Goal: Obtain resource: Obtain resource

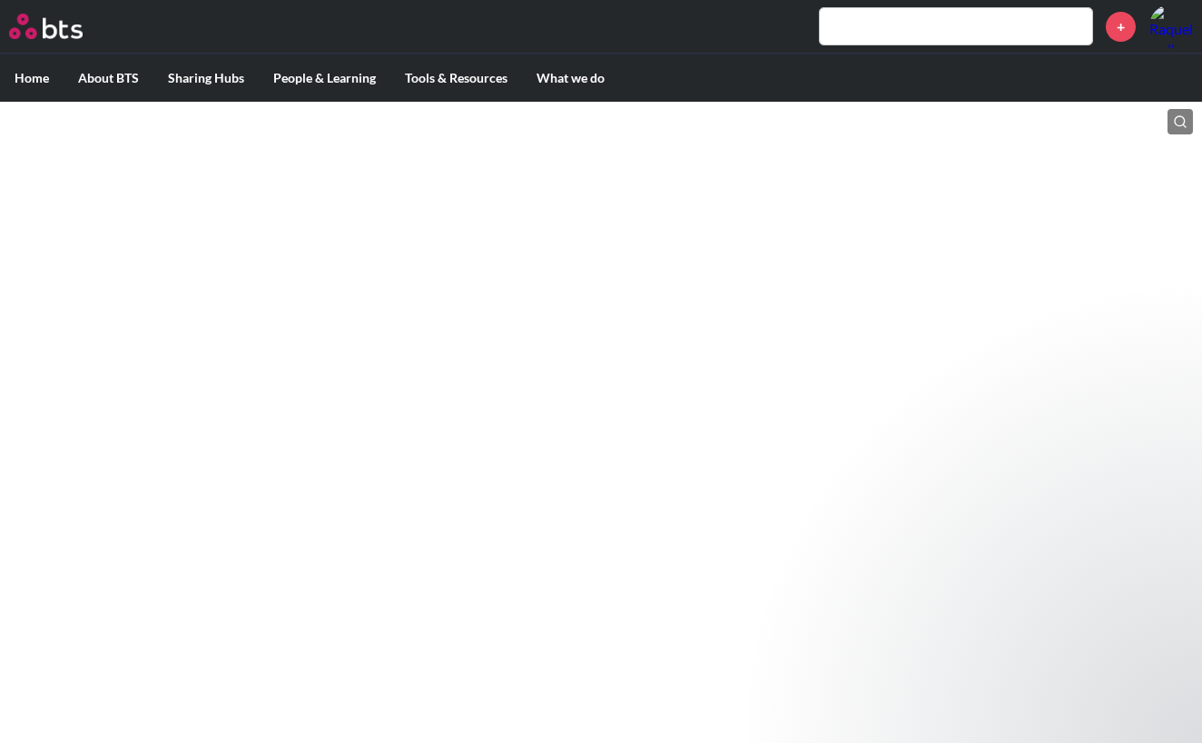
click at [937, 34] on input "text" at bounding box center [956, 26] width 272 height 36
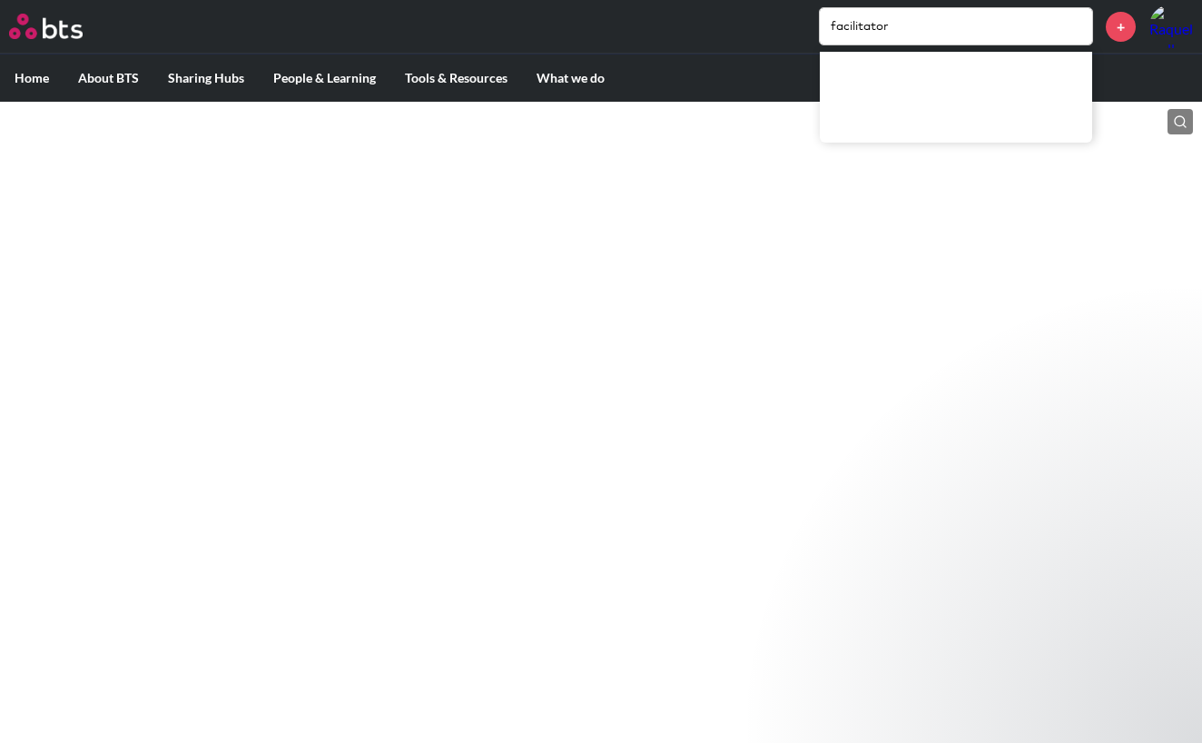
type input "facilitator"
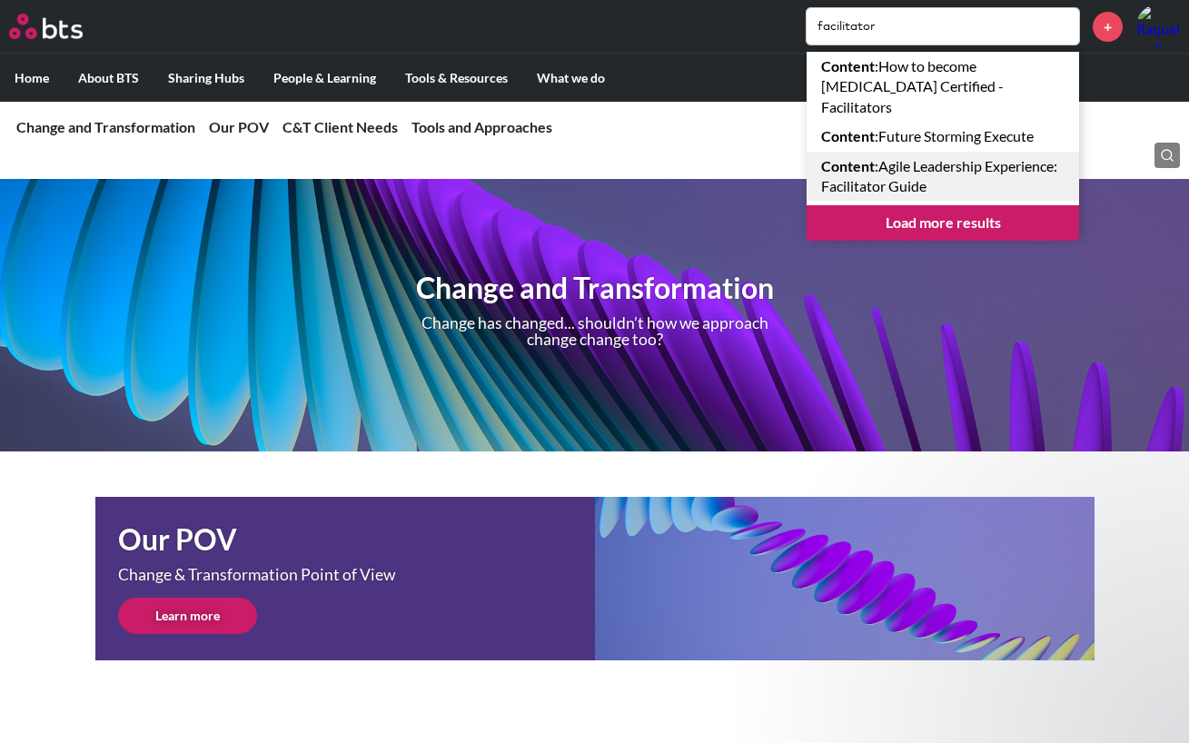
click at [948, 162] on link "Content : Agile Leadership Experience: Facilitator Guide" at bounding box center [942, 177] width 272 height 50
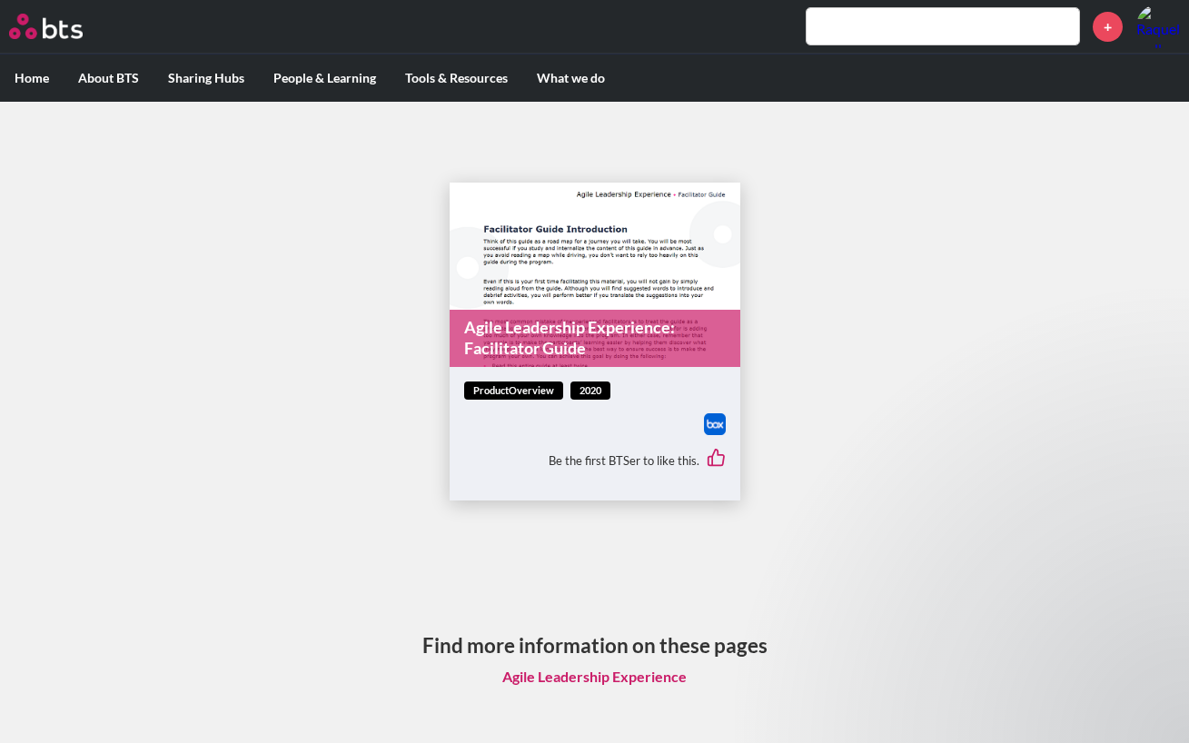
click at [580, 263] on figure "Agile Leadership Experience: Facilitator Guide" at bounding box center [594, 275] width 291 height 184
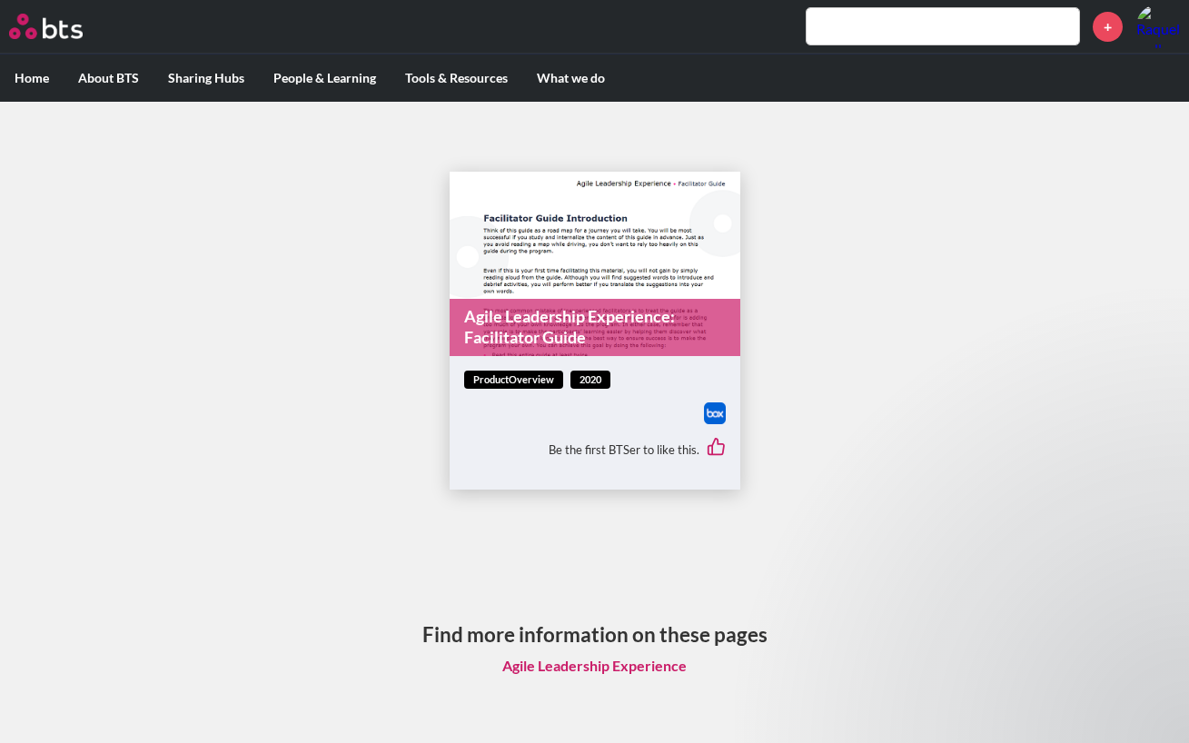
click at [602, 300] on link "Agile Leadership Experience: Facilitator Guide" at bounding box center [594, 327] width 291 height 57
